Goal: Transaction & Acquisition: Purchase product/service

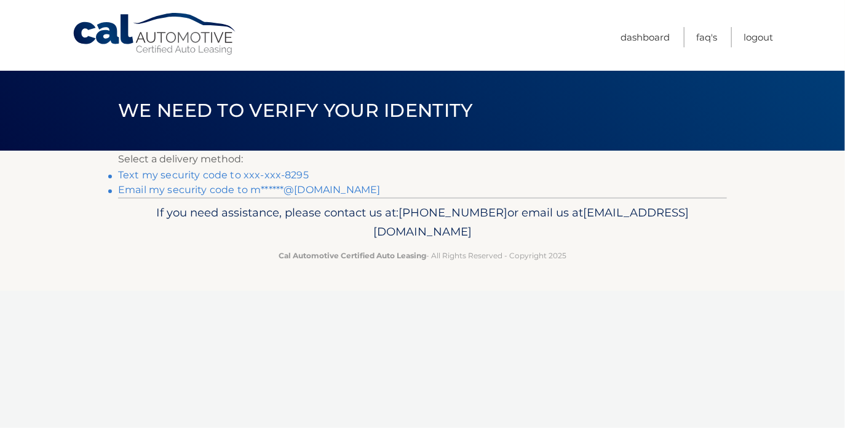
click at [236, 175] on link "Text my security code to xxx-xxx-8295" at bounding box center [213, 175] width 191 height 12
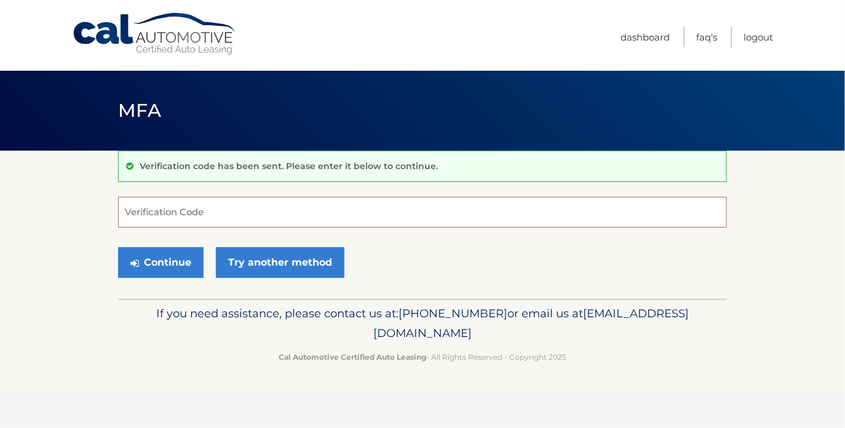
click at [187, 212] on input "Verification Code" at bounding box center [422, 212] width 609 height 31
type input "070912"
click at [167, 261] on button "Continue" at bounding box center [160, 262] width 85 height 31
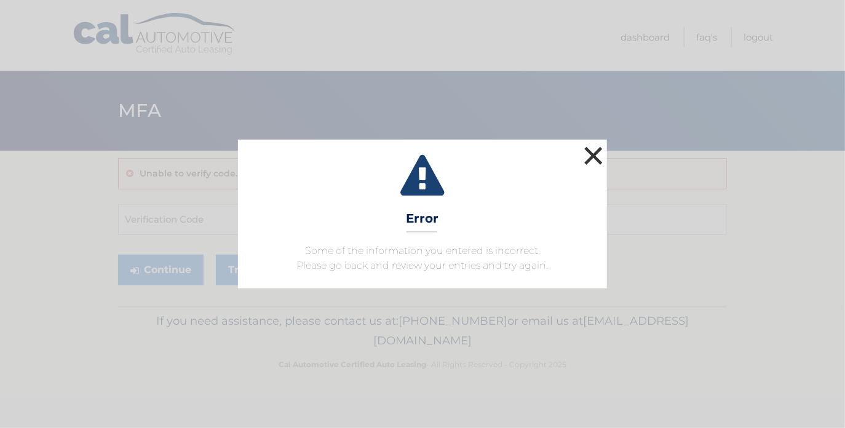
click at [598, 151] on button "×" at bounding box center [593, 155] width 25 height 25
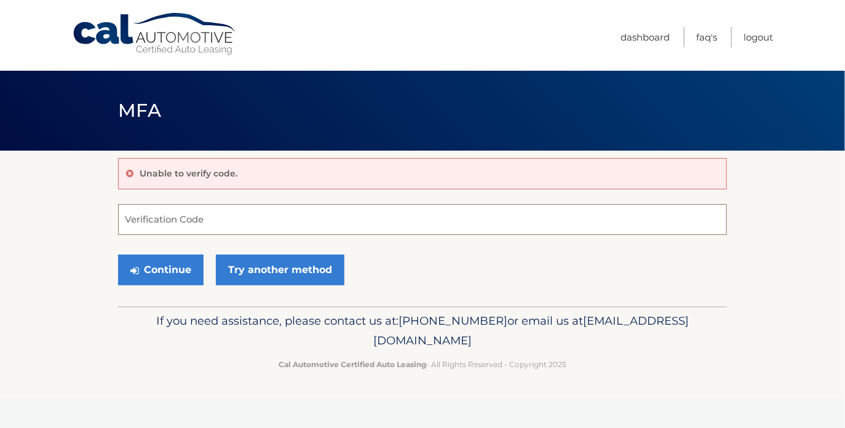
click at [227, 223] on input "Verification Code" at bounding box center [422, 219] width 609 height 31
type input "070912"
click at [165, 267] on button "Continue" at bounding box center [160, 270] width 85 height 31
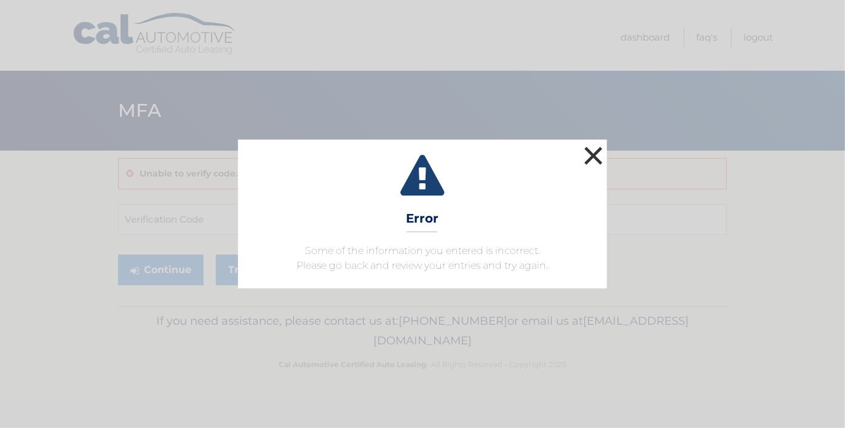
click at [598, 156] on button "×" at bounding box center [593, 155] width 25 height 25
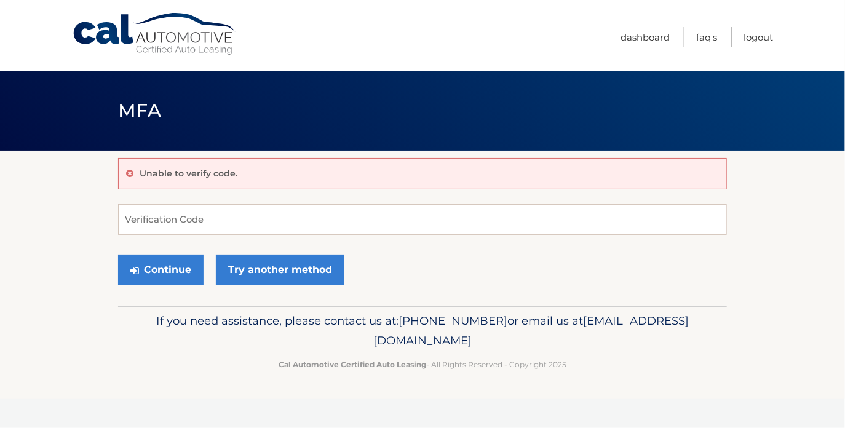
click at [321, 179] on div "Unable to verify code." at bounding box center [422, 173] width 609 height 31
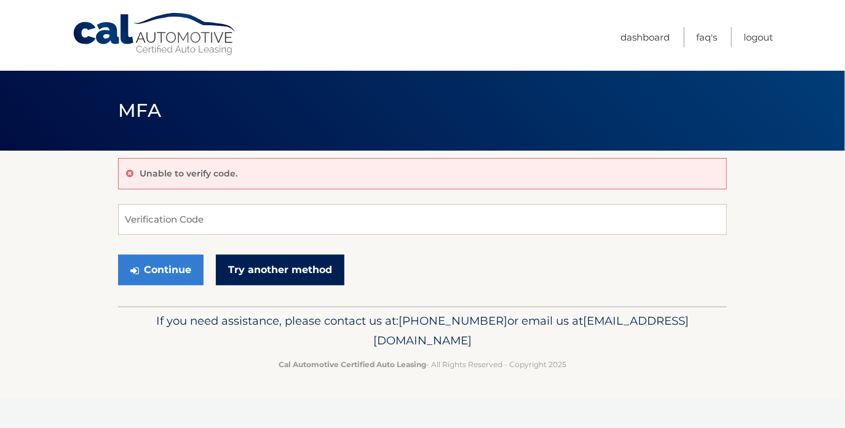
click at [283, 268] on link "Try another method" at bounding box center [280, 270] width 129 height 31
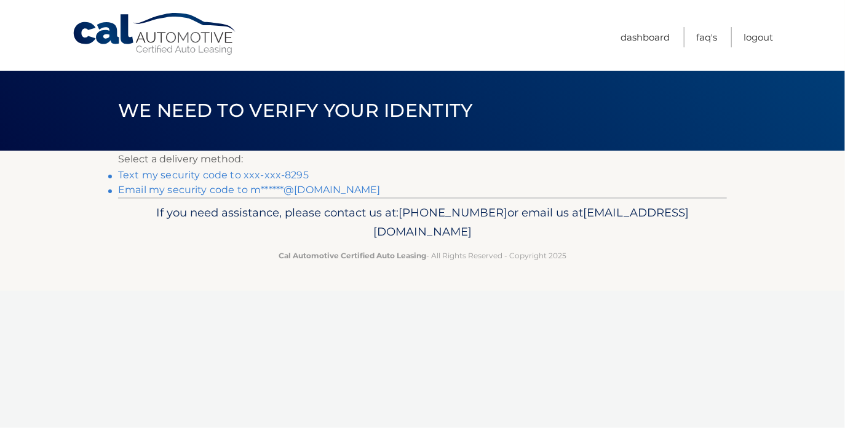
click at [228, 170] on link "Text my security code to xxx-xxx-8295" at bounding box center [213, 175] width 191 height 12
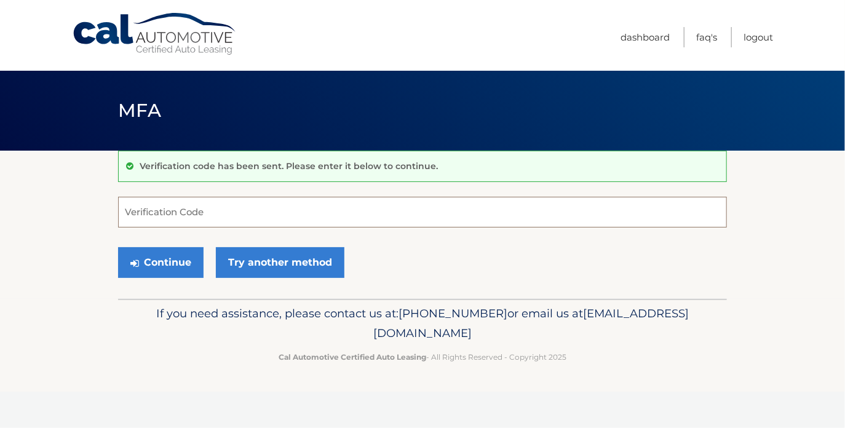
click at [184, 211] on input "Verification Code" at bounding box center [422, 212] width 609 height 31
type input "779431"
click at [157, 256] on button "Continue" at bounding box center [160, 262] width 85 height 31
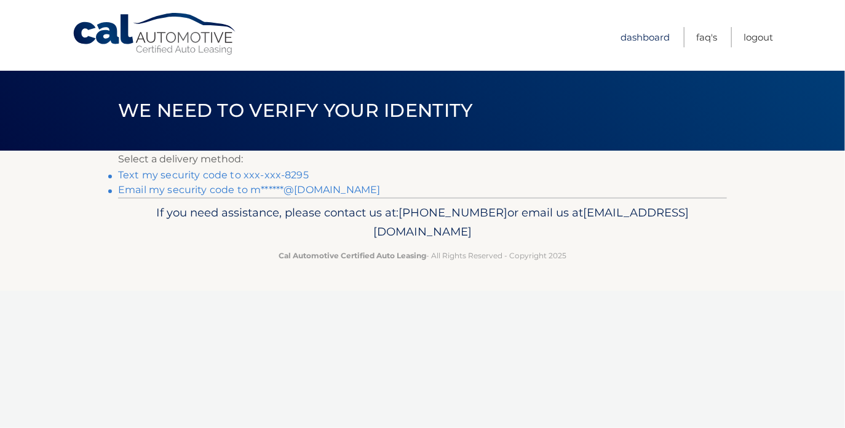
click at [625, 39] on link "Dashboard" at bounding box center [644, 37] width 49 height 20
click at [192, 190] on link "Email my security code to m******@gmail.com" at bounding box center [249, 190] width 263 height 12
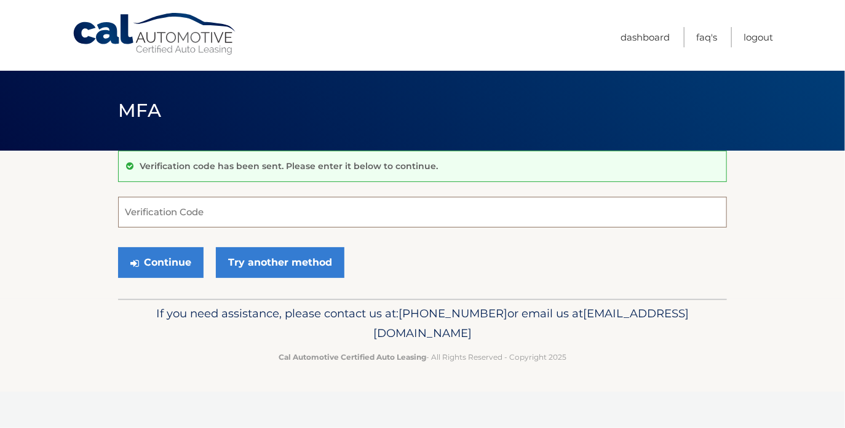
click at [232, 216] on input "Verification Code" at bounding box center [422, 212] width 609 height 31
paste input "833531"
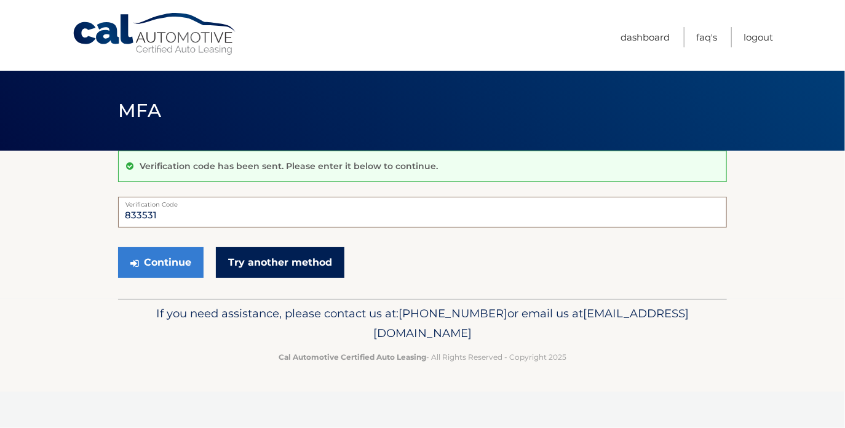
type input "833531"
click at [289, 265] on link "Try another method" at bounding box center [280, 262] width 129 height 31
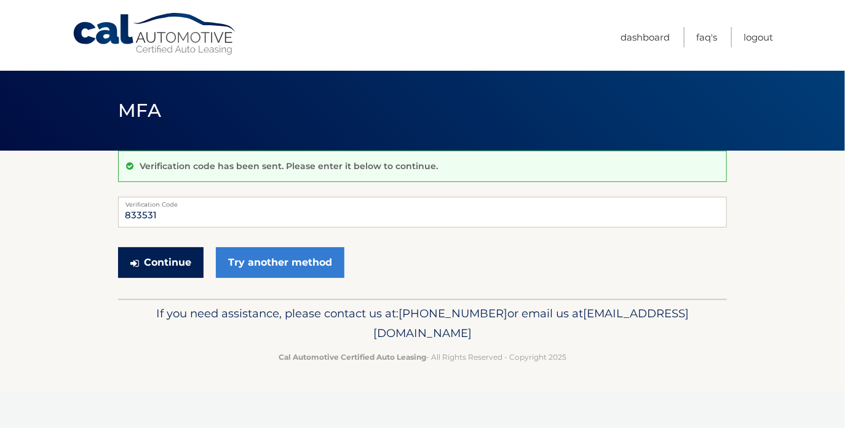
click at [158, 263] on button "Continue" at bounding box center [160, 262] width 85 height 31
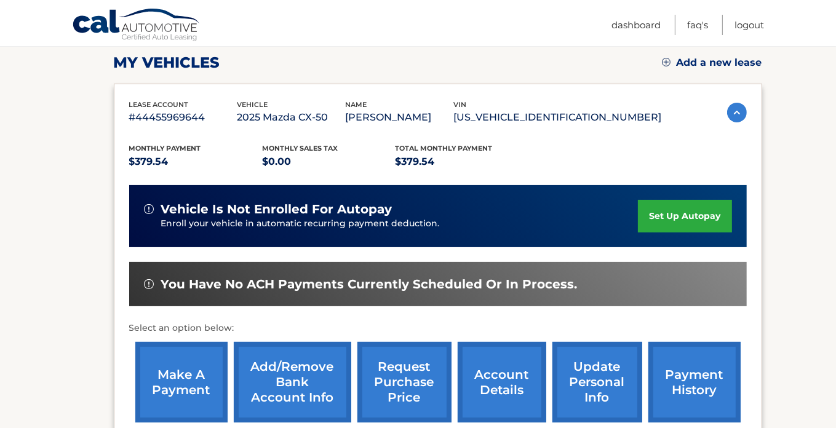
scroll to position [246, 0]
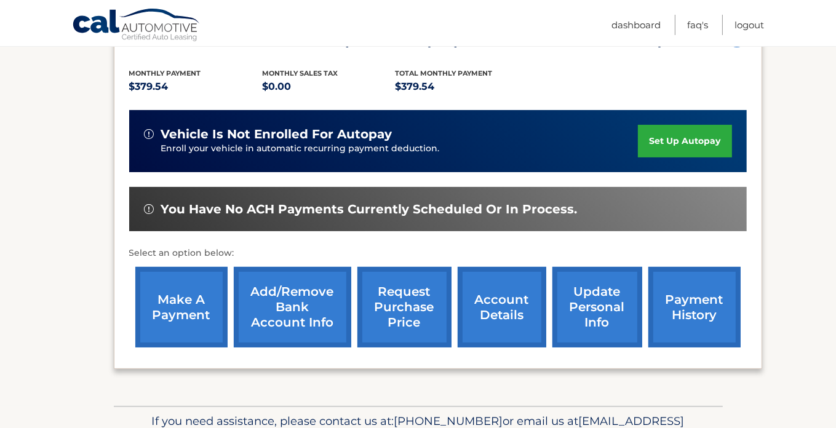
click at [488, 310] on link "account details" at bounding box center [502, 307] width 89 height 81
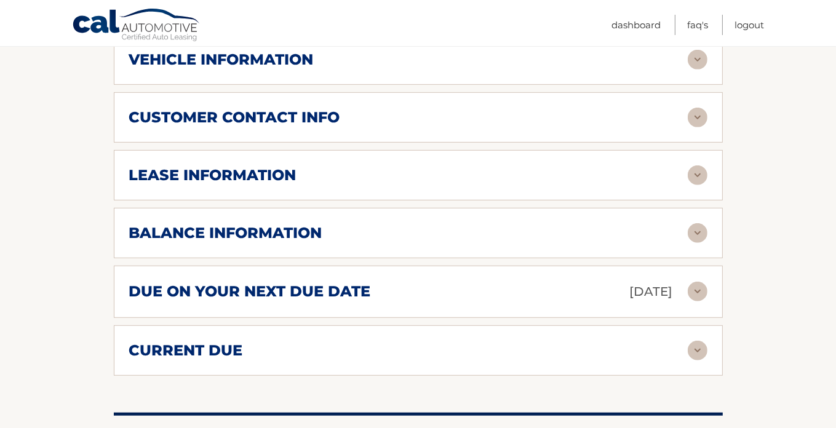
scroll to position [615, 0]
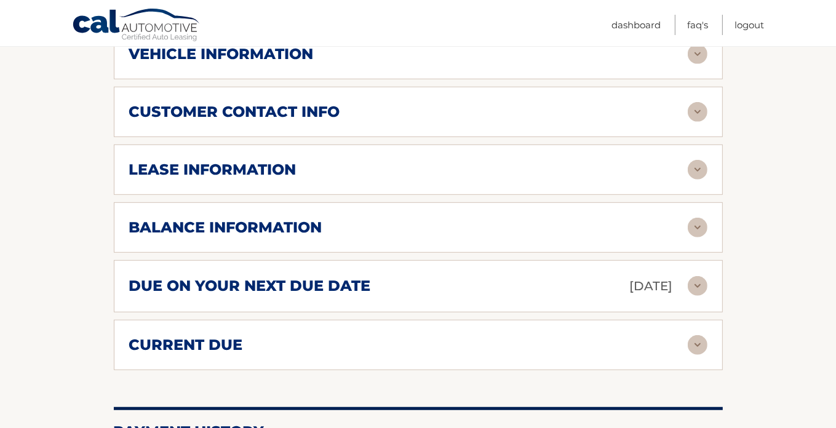
click at [363, 224] on div "balance information" at bounding box center [408, 227] width 558 height 18
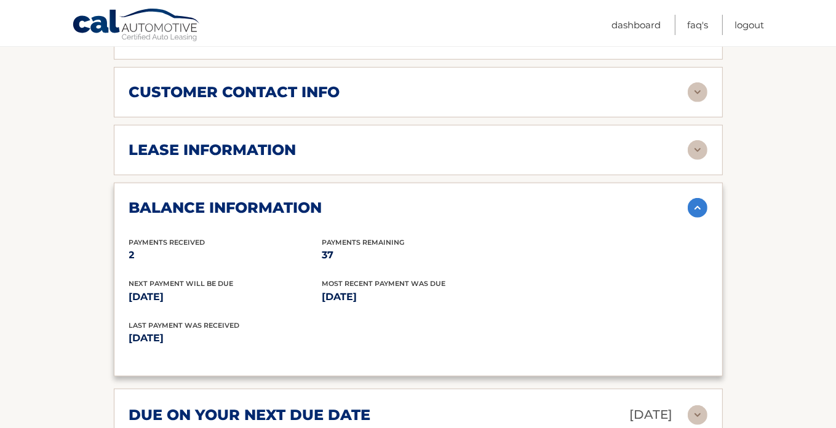
scroll to position [738, 0]
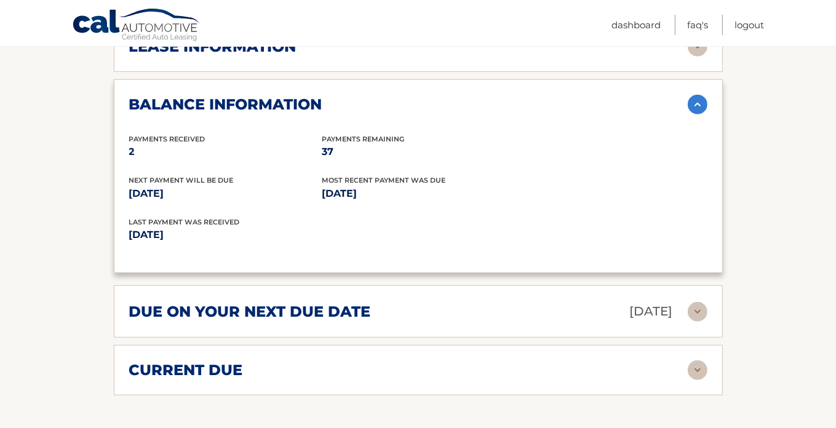
click at [352, 309] on h2 "due on your next due date" at bounding box center [250, 312] width 242 height 18
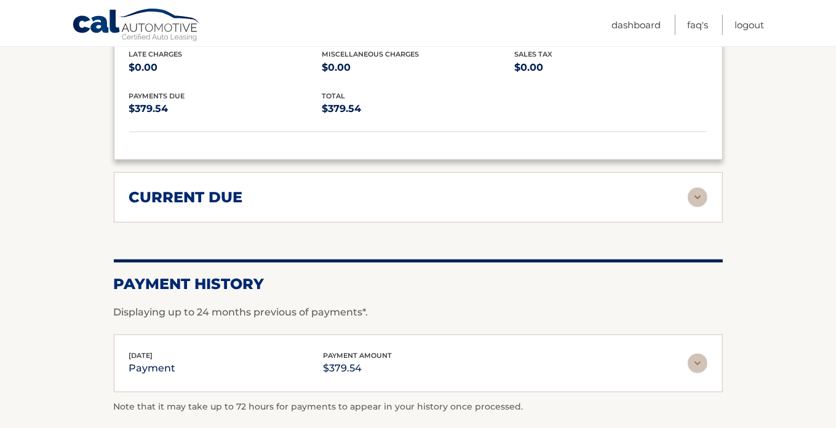
scroll to position [1107, 0]
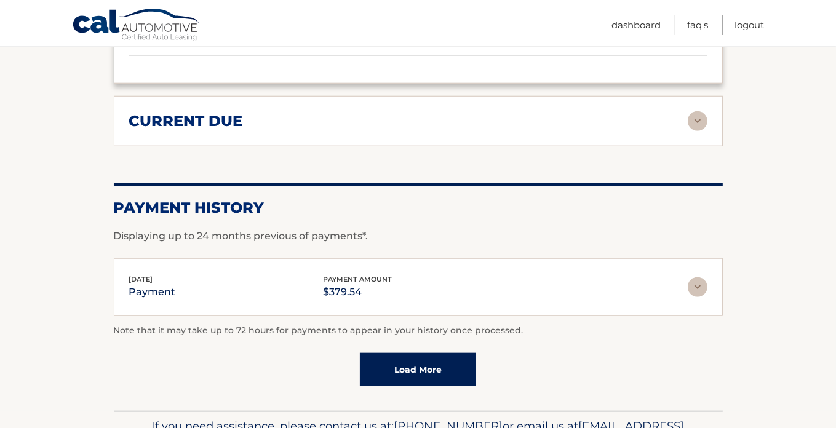
click at [413, 376] on link "Load More" at bounding box center [418, 369] width 116 height 33
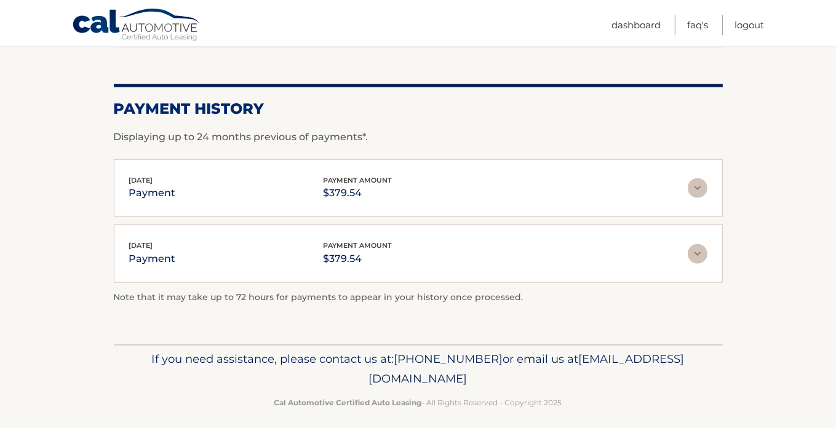
scroll to position [1210, 0]
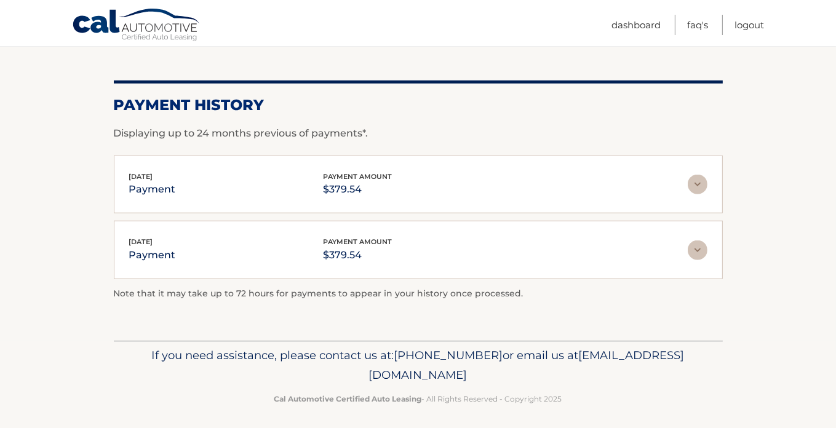
click at [693, 175] on img at bounding box center [697, 185] width 20 height 20
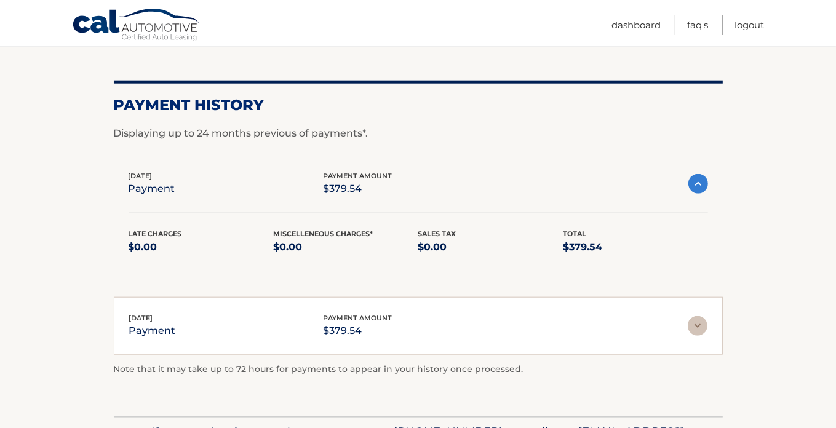
click at [699, 323] on img at bounding box center [697, 326] width 20 height 20
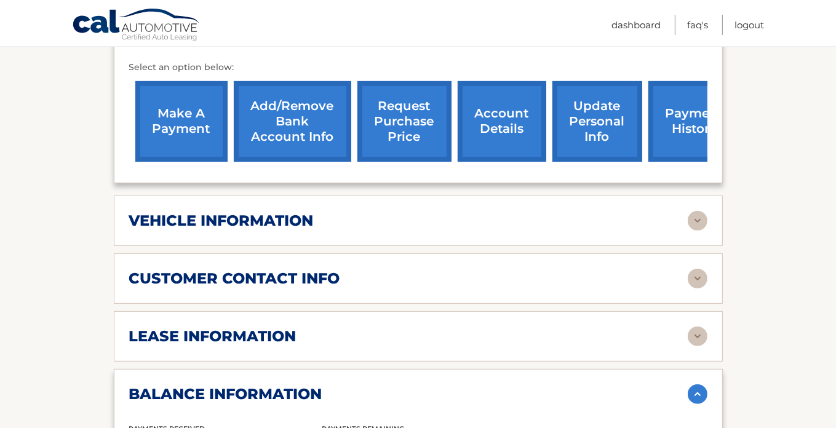
scroll to position [311, 0]
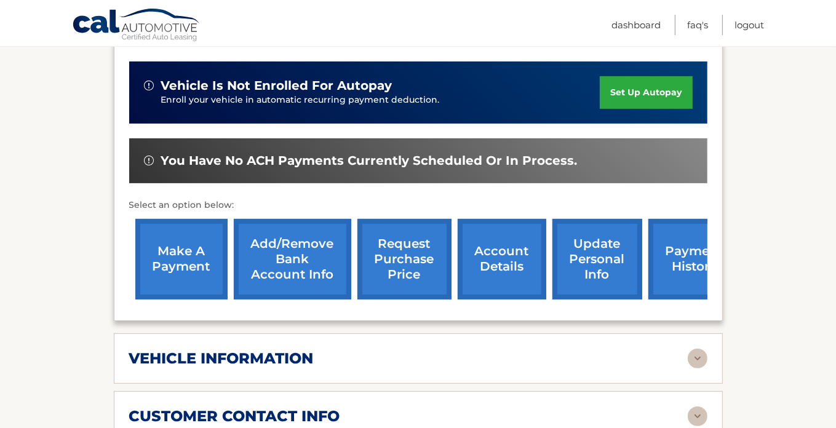
click at [180, 251] on link "make a payment" at bounding box center [181, 259] width 92 height 81
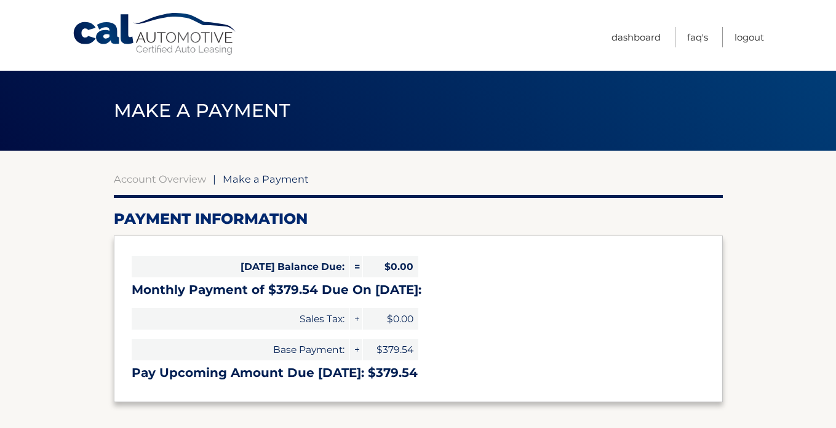
select select "OWI0NmYxODctNGRlYi00ZmU4LTgxODYtYWYwZWFkNmY0NTFm"
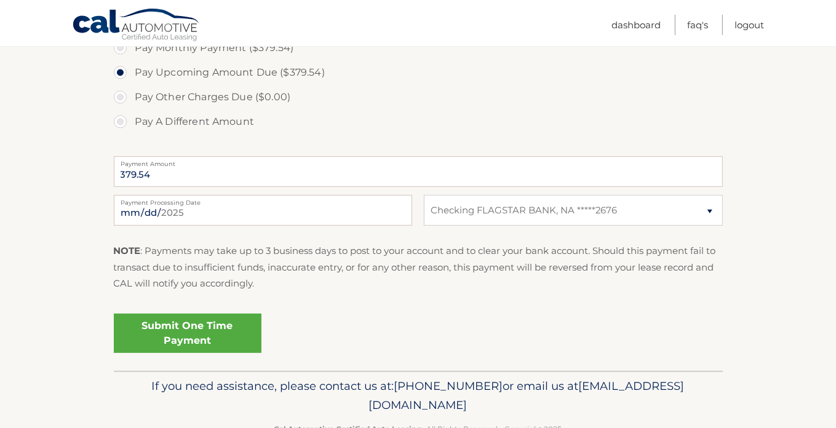
scroll to position [430, 0]
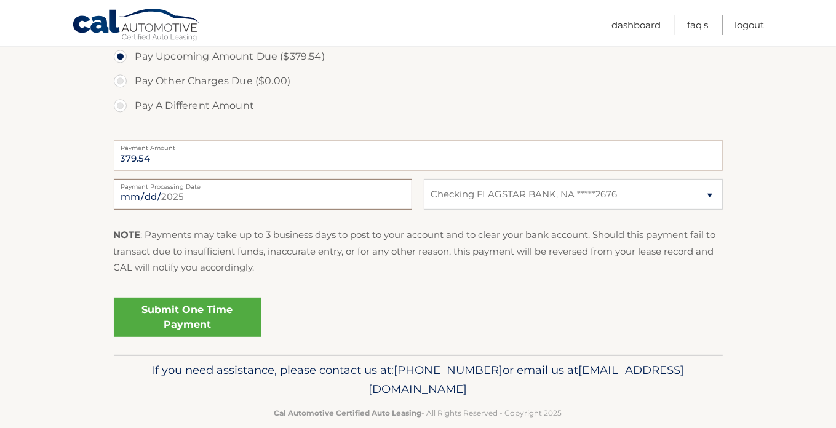
click at [200, 194] on input "[DATE]" at bounding box center [263, 194] width 298 height 31
type input "[DATE]"
click at [364, 296] on div "Submit One Time Payment" at bounding box center [418, 315] width 609 height 44
click at [196, 324] on link "Submit One Time Payment" at bounding box center [188, 317] width 148 height 39
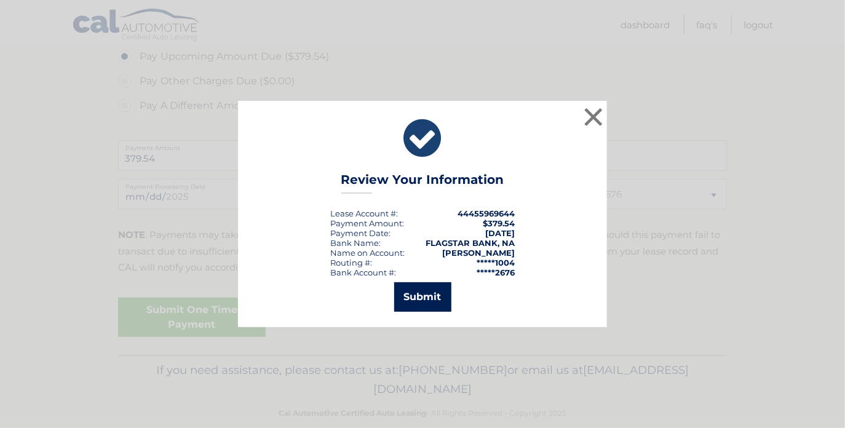
click at [418, 299] on button "Submit" at bounding box center [422, 297] width 57 height 30
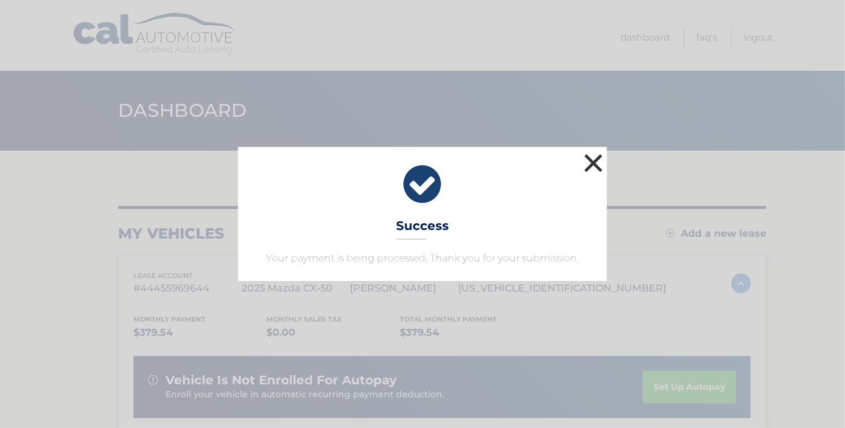
click at [597, 161] on button "×" at bounding box center [593, 163] width 25 height 25
